Goal: Task Accomplishment & Management: Manage account settings

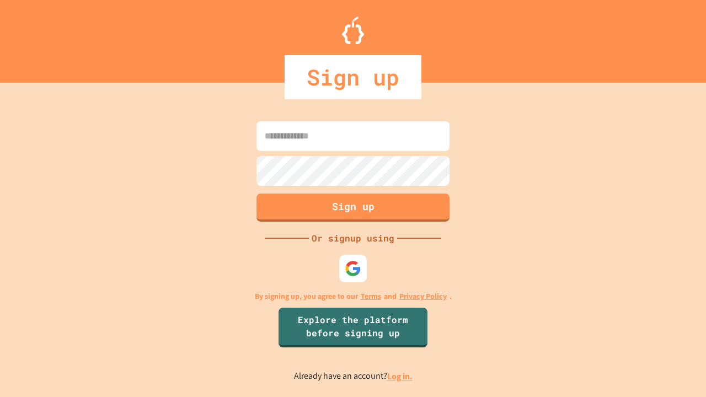
click at [400, 376] on link "Log in." at bounding box center [399, 377] width 25 height 12
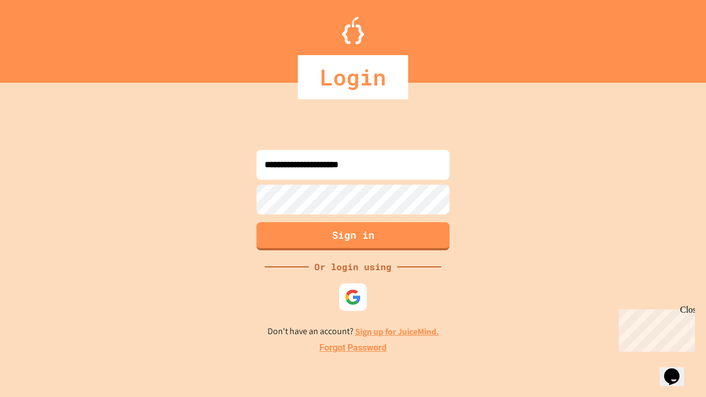
type input "**********"
